Goal: Information Seeking & Learning: Learn about a topic

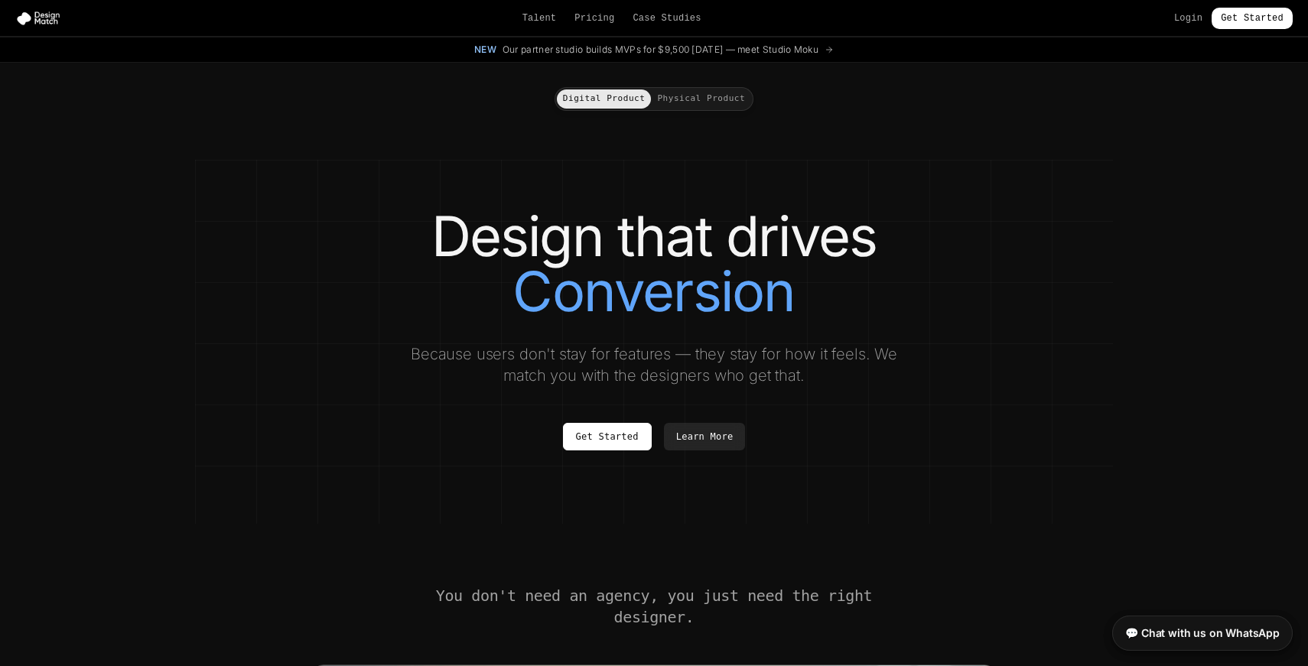
click at [821, 413] on div "Design that drives Conversion Because users don't stay for features — they stay…" at bounding box center [654, 330] width 857 height 242
click at [821, 413] on div "Design that drives Adoption Because users don't stay for features — they stay f…" at bounding box center [654, 330] width 857 height 242
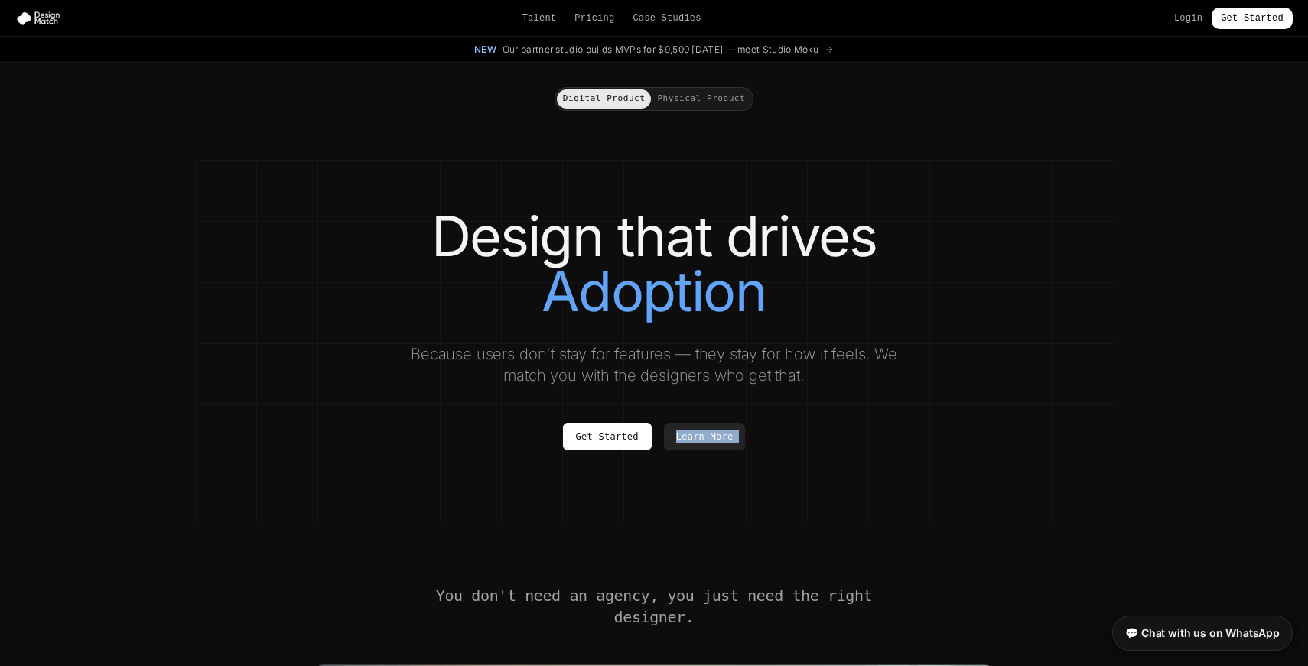
drag, startPoint x: 821, startPoint y: 413, endPoint x: 838, endPoint y: 412, distance: 16.9
click at [823, 413] on div "Design that drives Adoption Because users don't stay for features — they stay f…" at bounding box center [654, 330] width 857 height 242
click at [1009, 346] on div "Design that drives Adoption Because users don't stay for features — they stay f…" at bounding box center [654, 330] width 857 height 242
click at [596, 16] on link "Pricing" at bounding box center [595, 18] width 40 height 12
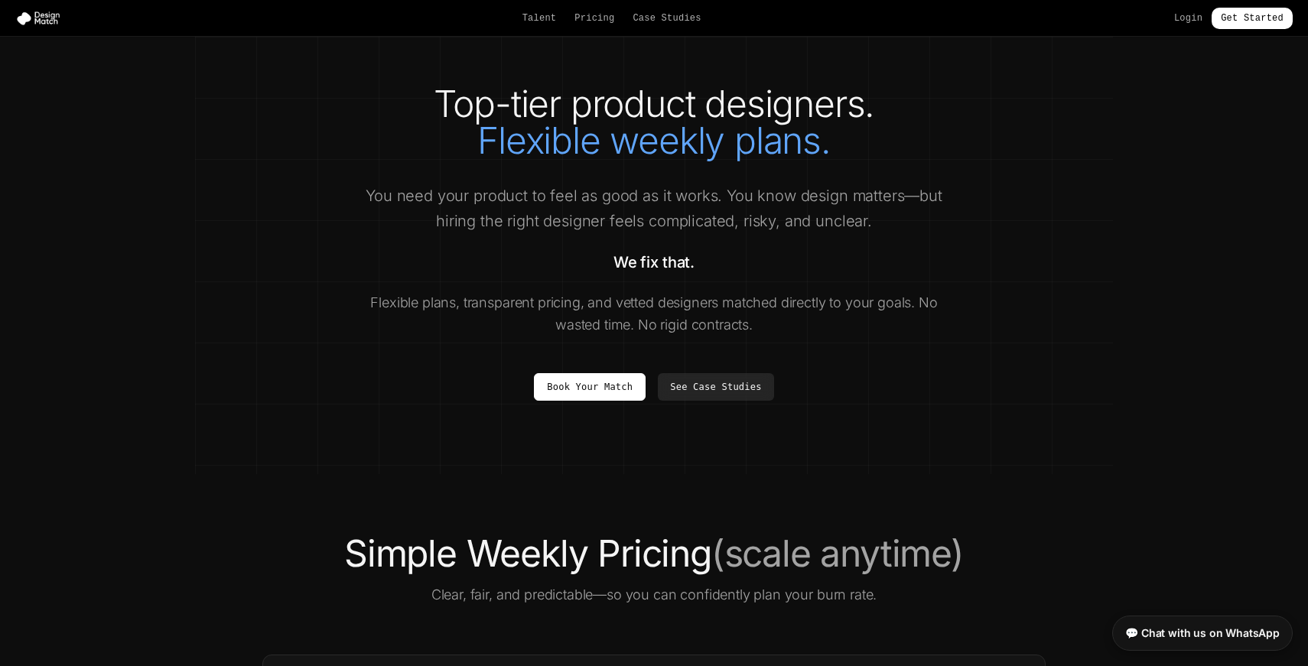
click at [901, 233] on div "You need your product to feel as good as it works. You know design matters—but …" at bounding box center [654, 260] width 588 height 153
click at [1031, 242] on div "Top-tier product designers. Flexible weekly plans. You need your product to fee…" at bounding box center [654, 243] width 857 height 315
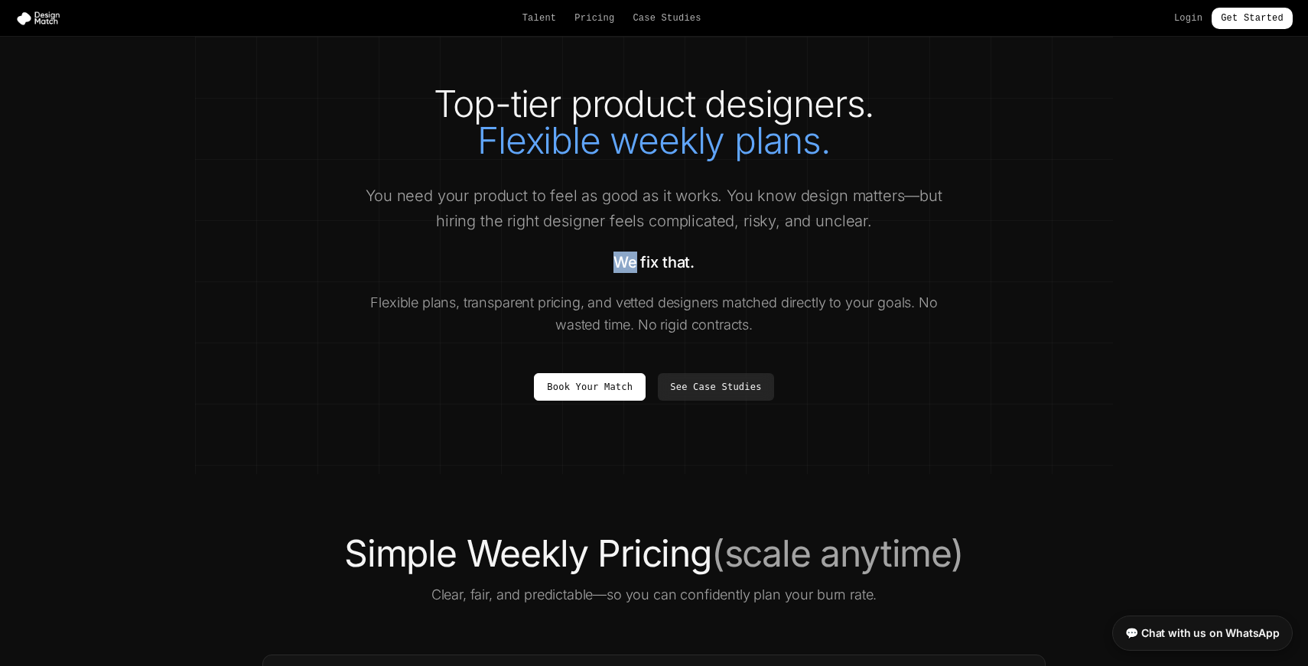
click at [1041, 243] on div "Top-tier product designers. Flexible weekly plans. You need your product to fee…" at bounding box center [654, 243] width 857 height 315
click at [1047, 248] on div "Top-tier product designers. Flexible weekly plans. You need your product to fee…" at bounding box center [654, 243] width 857 height 315
click at [1062, 275] on div "Top-tier product designers. Flexible weekly plans. You need your product to fee…" at bounding box center [654, 243] width 857 height 315
